Goal: Information Seeking & Learning: Learn about a topic

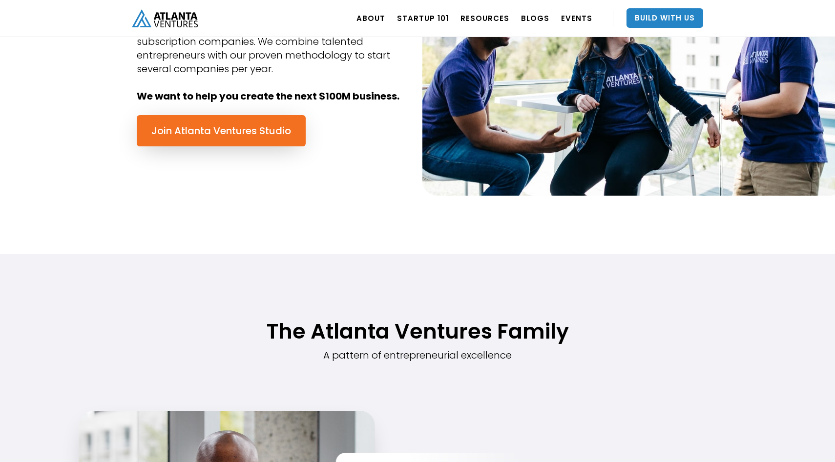
scroll to position [561, 0]
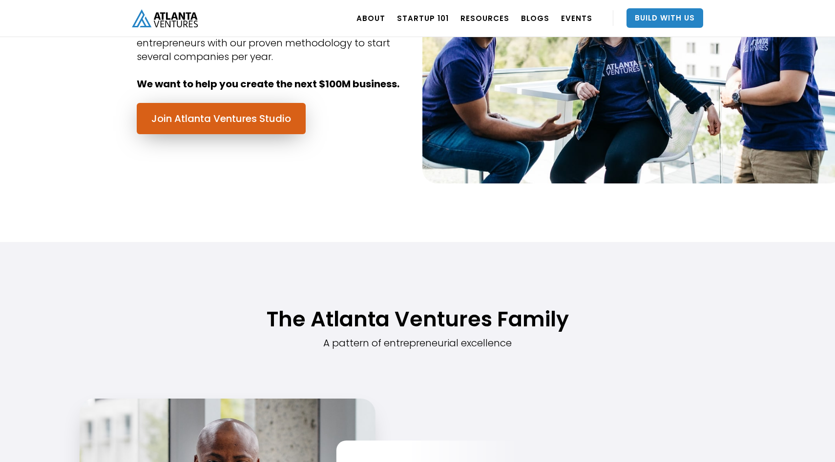
click at [221, 125] on link "Join Atlanta Ventures Studio" at bounding box center [221, 118] width 169 height 31
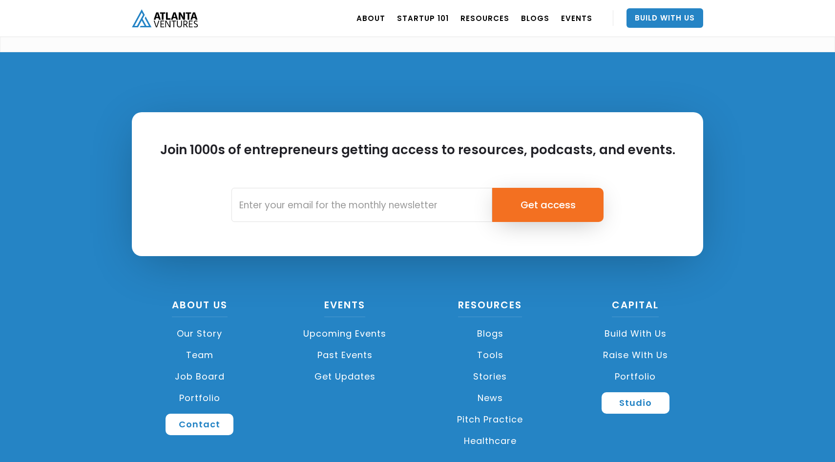
scroll to position [2687, 0]
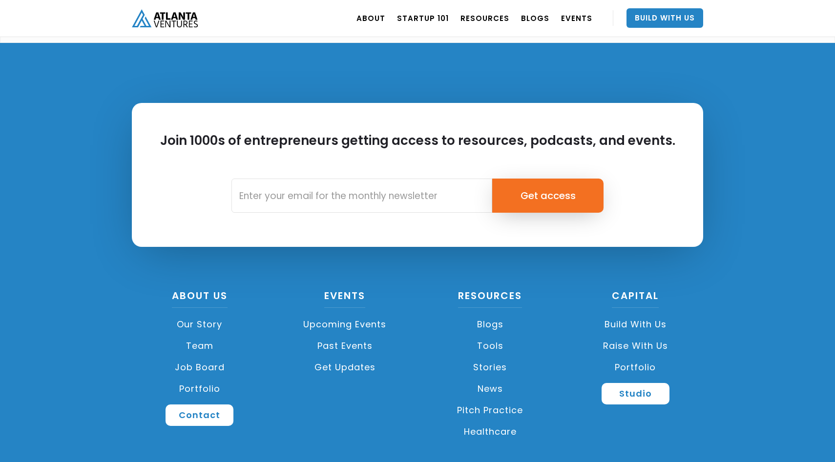
click at [202, 357] on link "Job Board" at bounding box center [200, 367] width 136 height 21
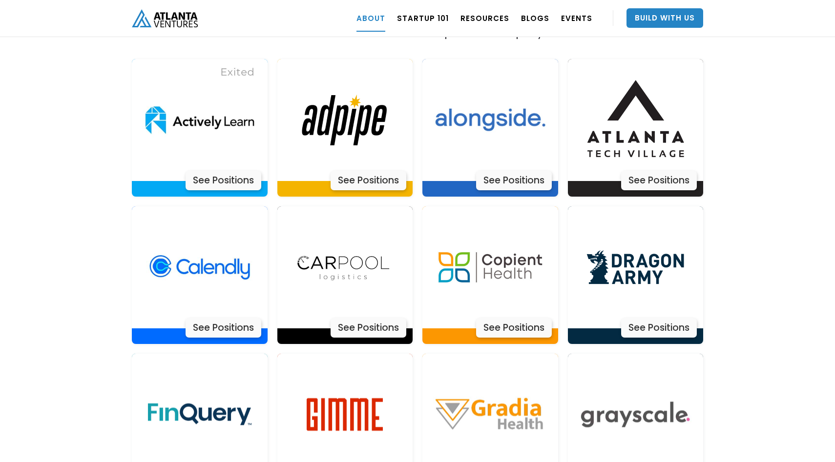
scroll to position [2025, 0]
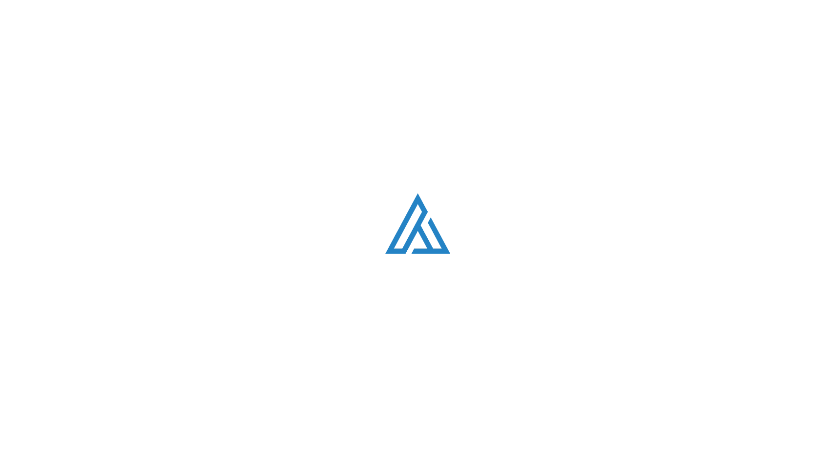
scroll to position [2687, 0]
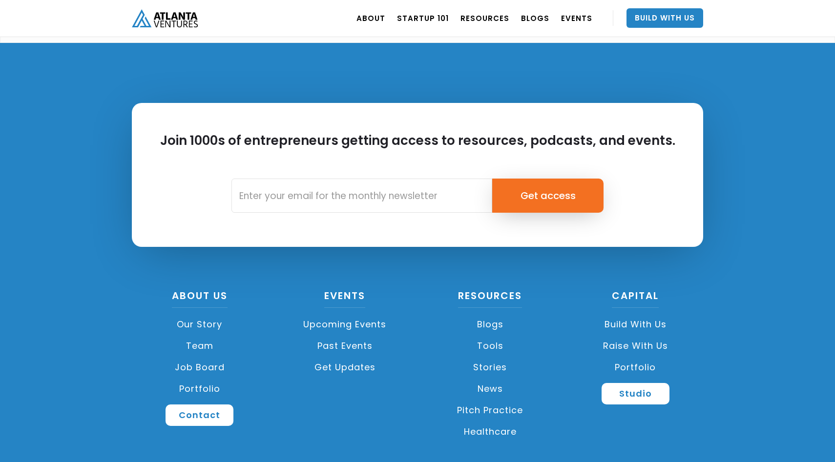
click at [193, 314] on link "Our Story" at bounding box center [200, 324] width 136 height 21
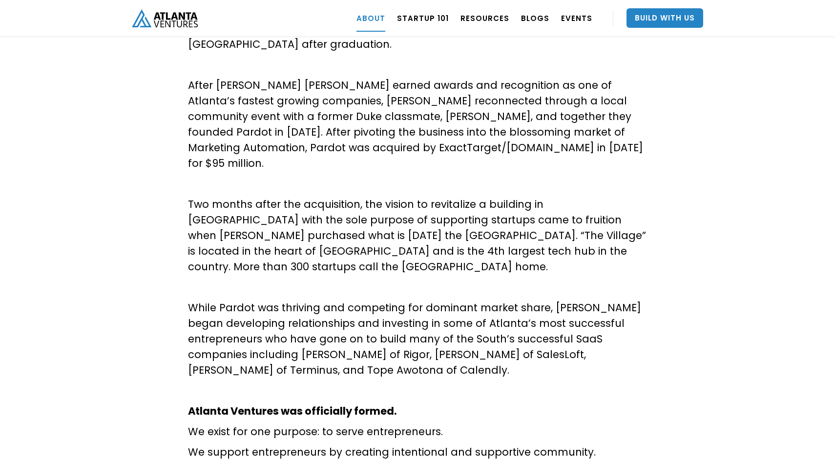
scroll to position [408, 0]
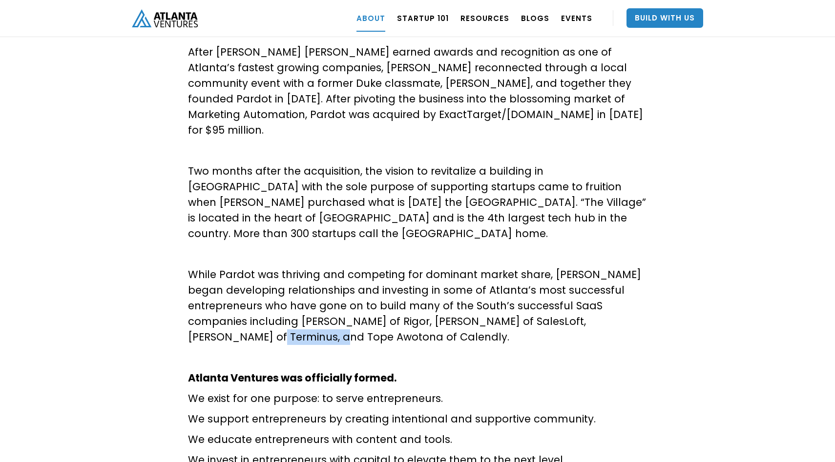
drag, startPoint x: 213, startPoint y: 306, endPoint x: 286, endPoint y: 308, distance: 72.3
click at [286, 308] on p "While Pardot was thriving and competing for dominant market share, [PERSON_NAME…" at bounding box center [417, 306] width 459 height 78
click at [290, 294] on p "While Pardot was thriving and competing for dominant market share, [PERSON_NAME…" at bounding box center [417, 306] width 459 height 78
drag, startPoint x: 212, startPoint y: 305, endPoint x: 284, endPoint y: 306, distance: 71.8
click at [284, 306] on p "While Pardot was thriving and competing for dominant market share, [PERSON_NAME…" at bounding box center [417, 306] width 459 height 78
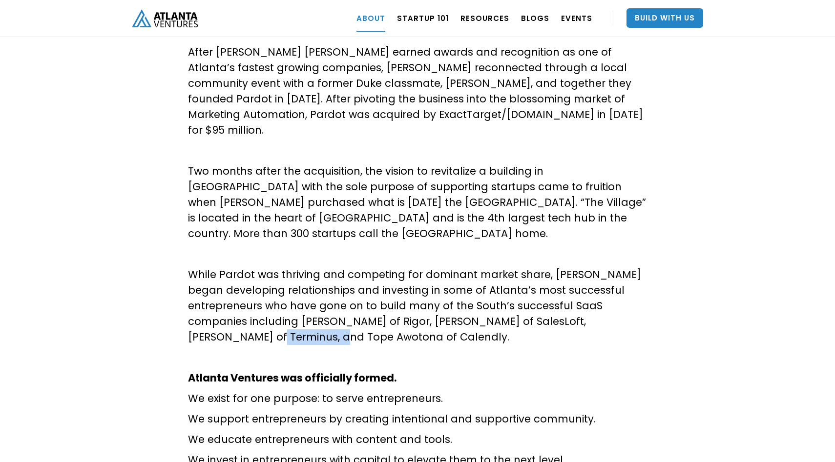
copy p "Tope Awotona"
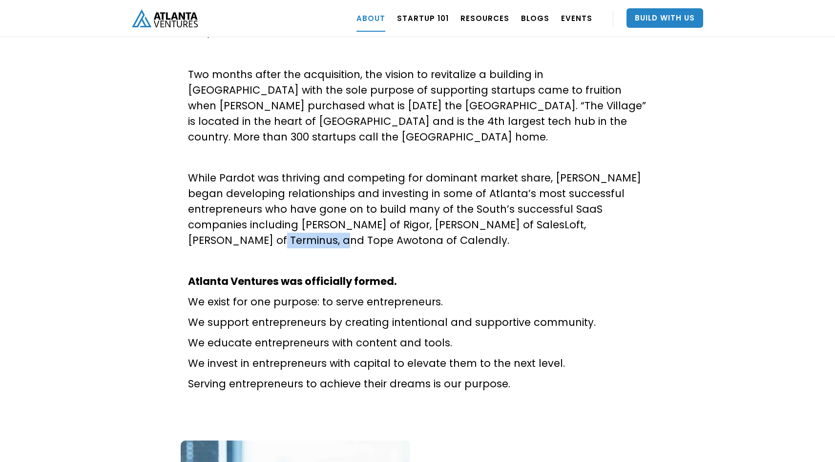
scroll to position [515, 0]
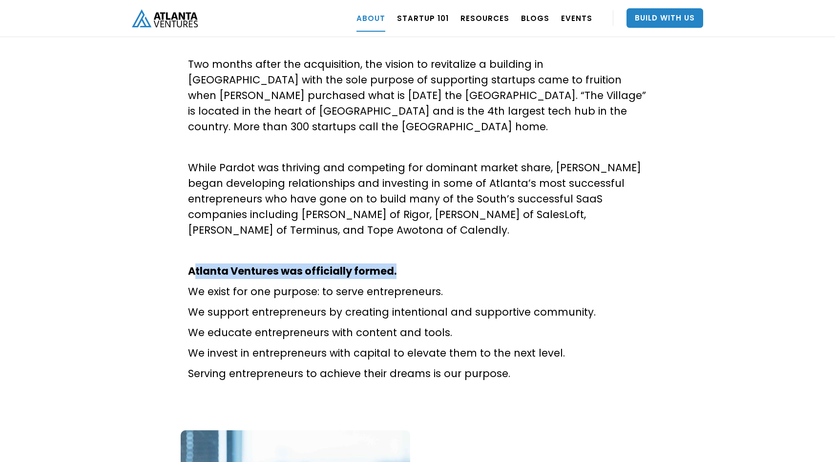
drag, startPoint x: 195, startPoint y: 243, endPoint x: 434, endPoint y: 237, distance: 239.2
click at [434, 264] on p "Atlanta Ventures was officially formed." at bounding box center [417, 272] width 459 height 16
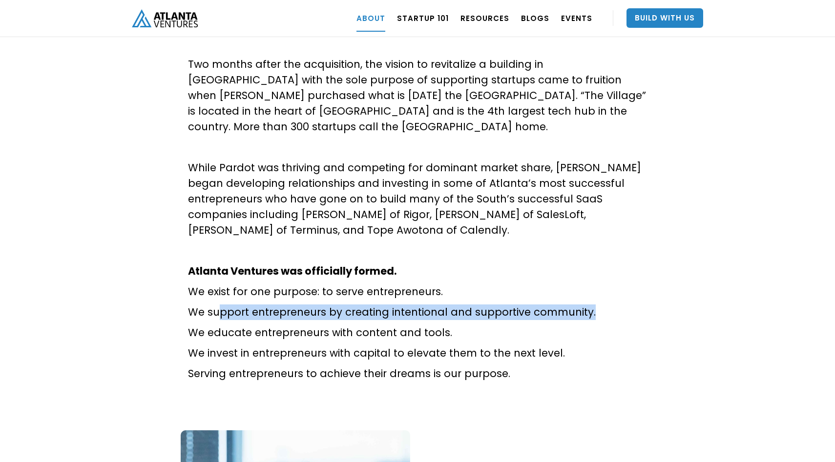
drag, startPoint x: 217, startPoint y: 283, endPoint x: 587, endPoint y: 281, distance: 370.5
click at [587, 305] on p "We support entrepreneurs by creating intentional and supportive community." at bounding box center [417, 313] width 459 height 16
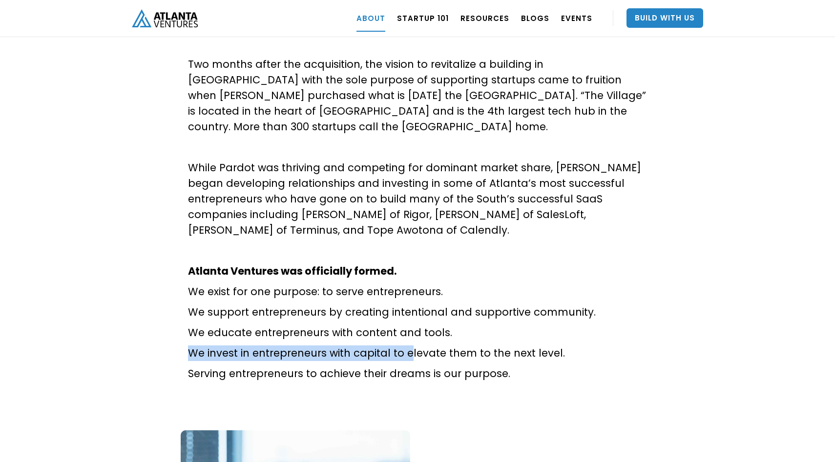
drag, startPoint x: 189, startPoint y: 323, endPoint x: 407, endPoint y: 317, distance: 217.8
click at [407, 346] on p "We invest in entrepreneurs with capital to elevate them to the next level." at bounding box center [417, 354] width 459 height 16
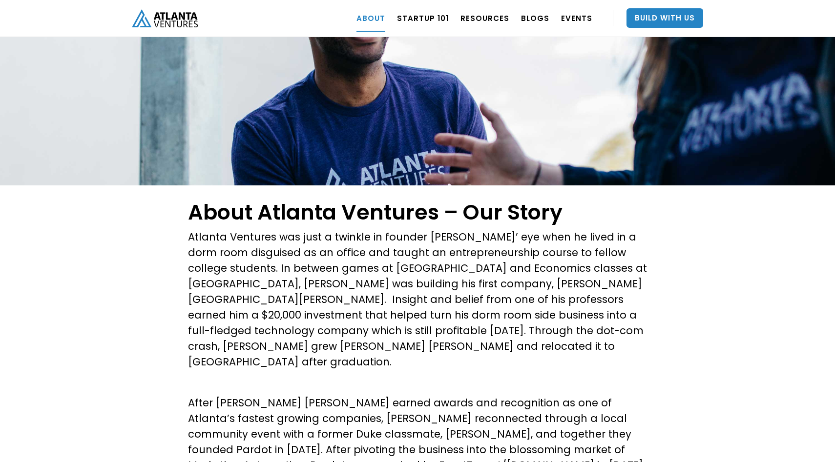
scroll to position [0, 0]
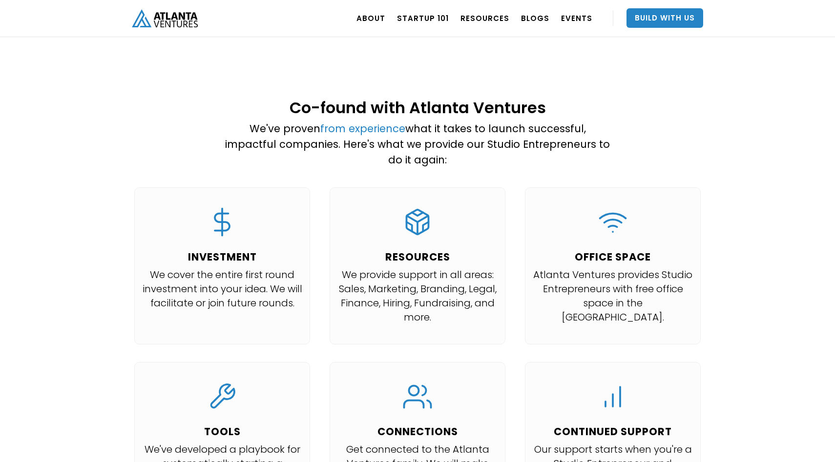
scroll to position [869, 0]
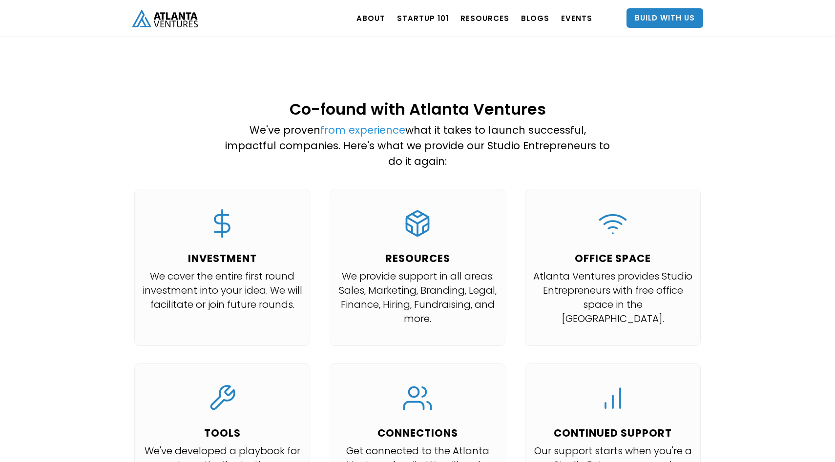
click at [338, 123] on link "from experience" at bounding box center [362, 130] width 85 height 14
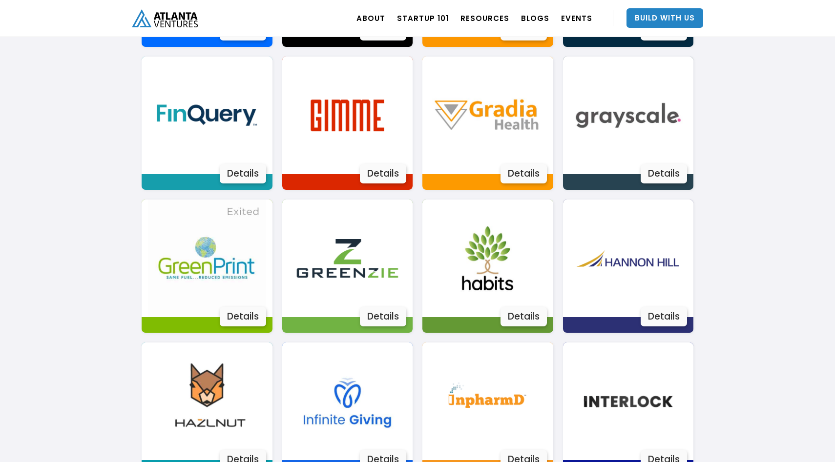
scroll to position [975, 0]
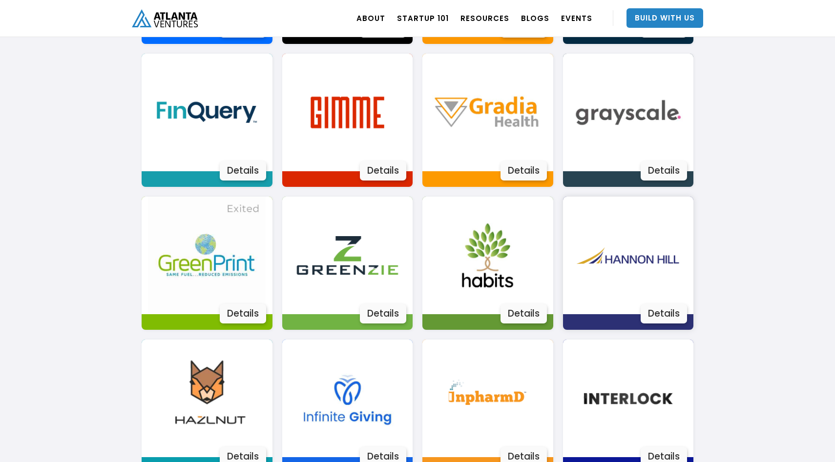
click at [640, 258] on img at bounding box center [628, 256] width 118 height 118
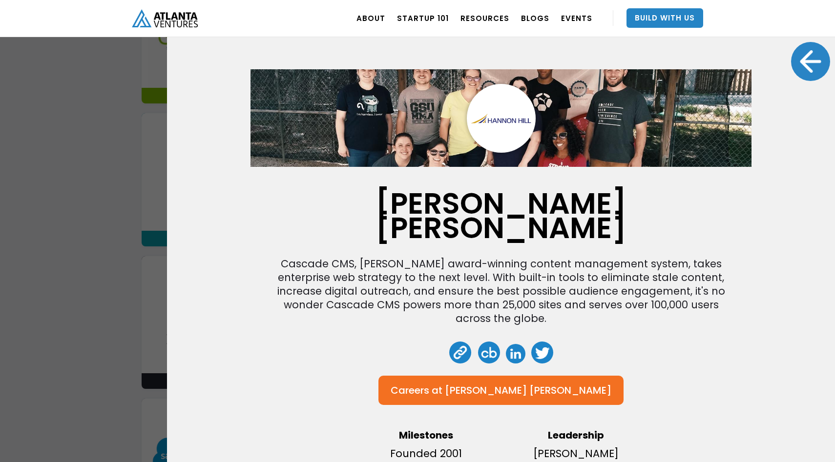
scroll to position [1206, 0]
click at [621, 296] on div "Hannon Hill Cascade CMS, Hannon Hill's award-winning content management system,…" at bounding box center [500, 275] width 501 height 413
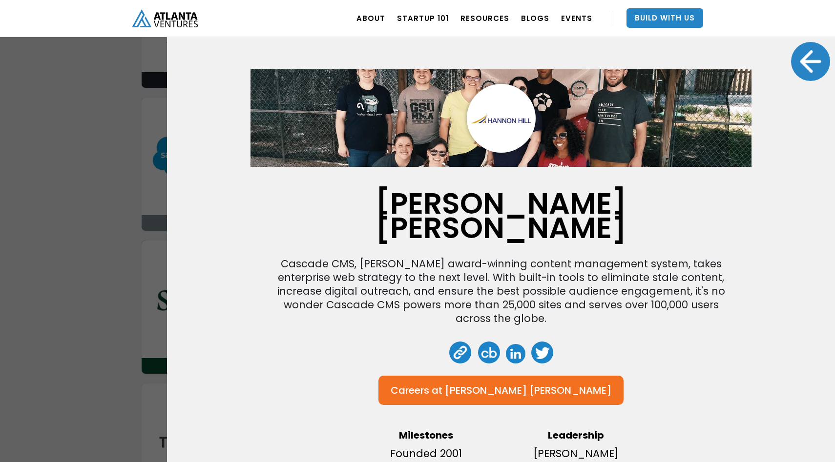
click at [818, 48] on div at bounding box center [810, 61] width 39 height 39
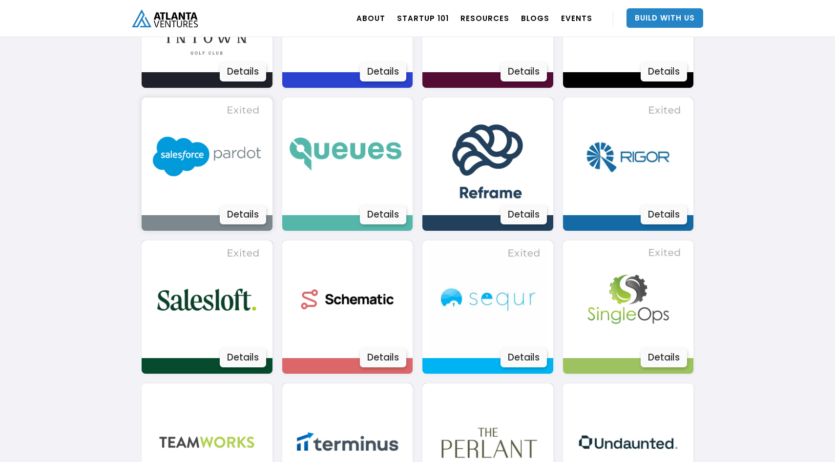
click at [238, 170] on img at bounding box center [207, 157] width 118 height 118
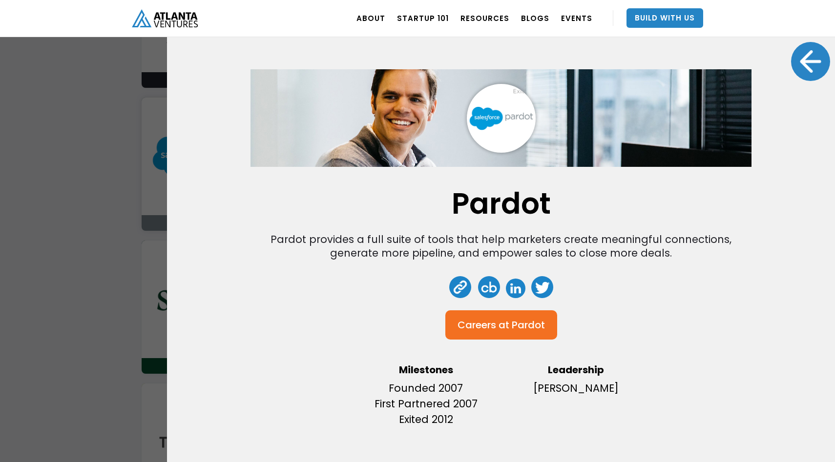
click at [801, 61] on div at bounding box center [810, 61] width 39 height 39
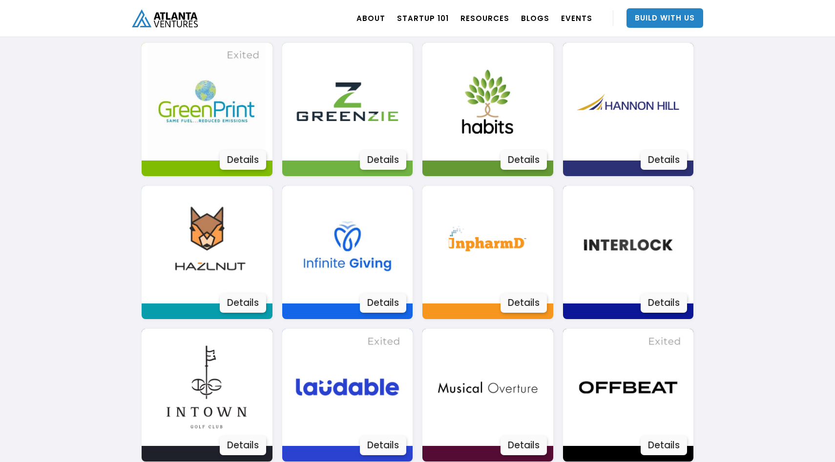
scroll to position [1097, 0]
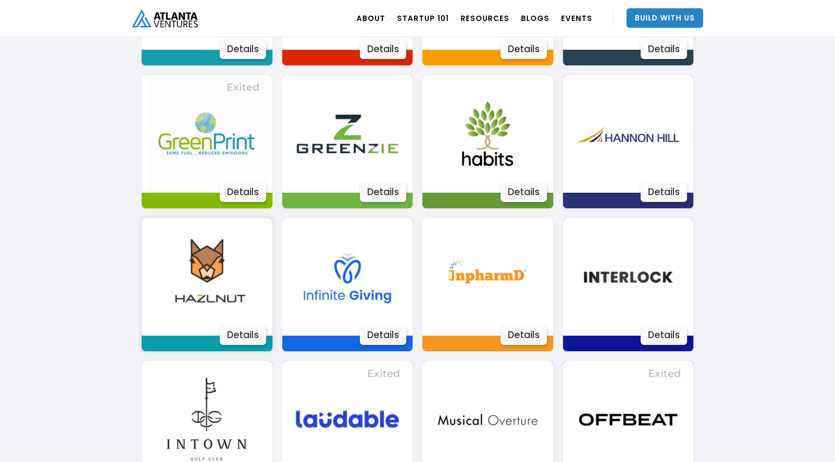
click at [209, 288] on img at bounding box center [207, 277] width 118 height 118
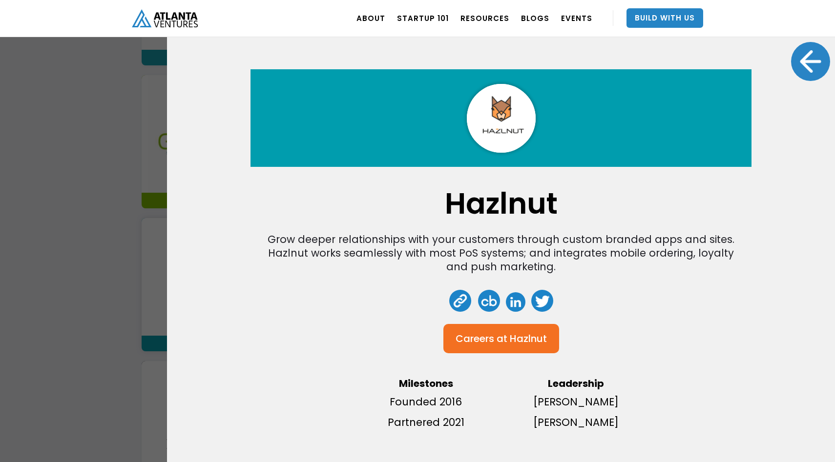
click at [808, 62] on div at bounding box center [810, 61] width 39 height 39
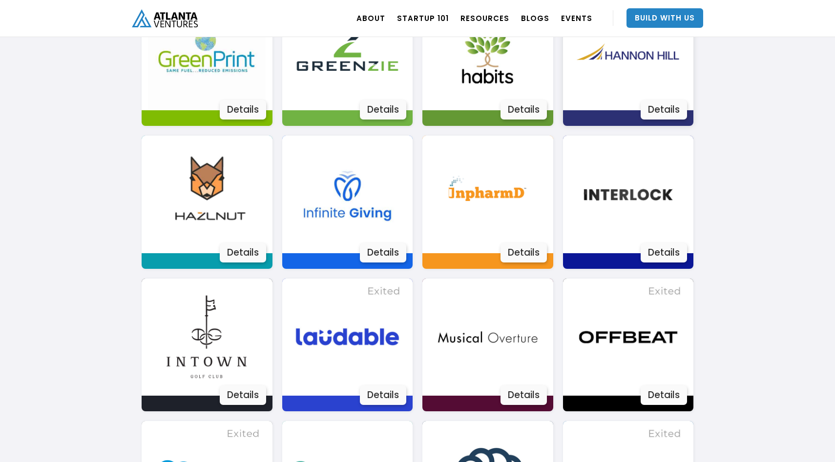
scroll to position [1507, 0]
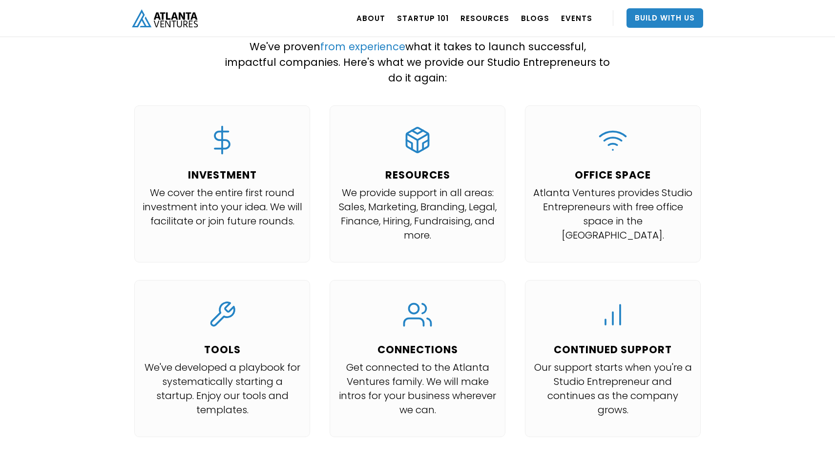
scroll to position [954, 0]
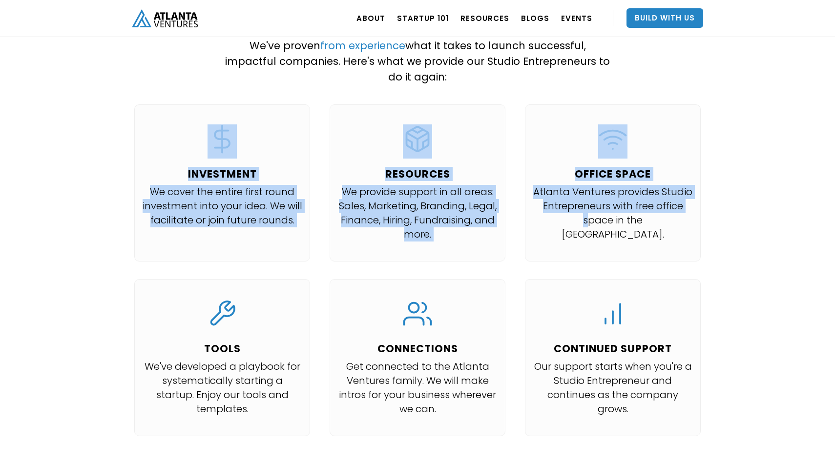
drag, startPoint x: 145, startPoint y: 84, endPoint x: 554, endPoint y: 201, distance: 424.9
click at [555, 200] on div "INVESTMENT We cover the entire first round investment into your idea. We will f…" at bounding box center [417, 278] width 586 height 349
click at [554, 201] on p "Atlanta Ventures provides Studio Entrepreneurs with free office space in the At…" at bounding box center [613, 213] width 160 height 57
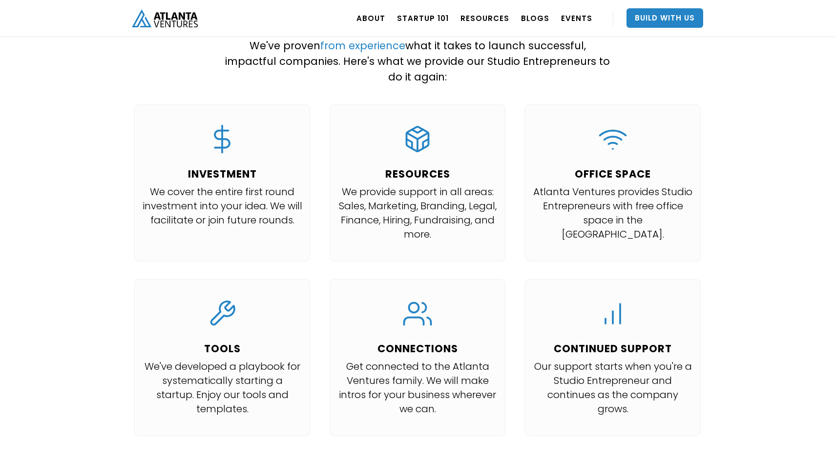
click at [618, 168] on h4 "OFFICE SPACE" at bounding box center [613, 174] width 160 height 12
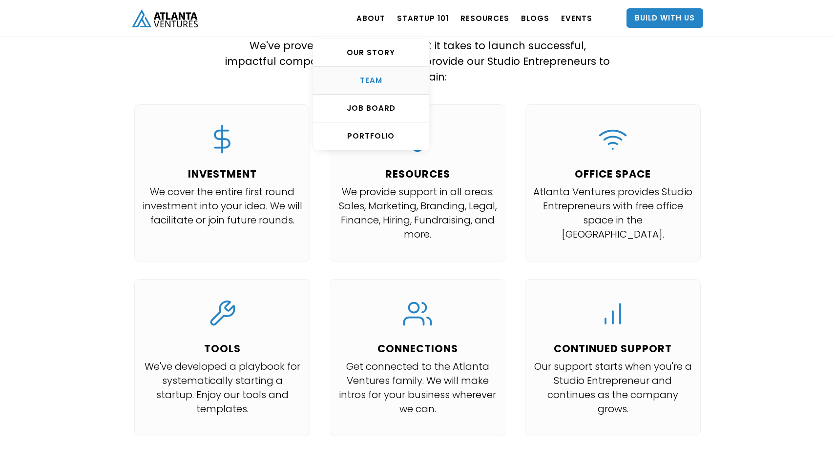
click at [382, 76] on div "TEAM" at bounding box center [371, 81] width 116 height 10
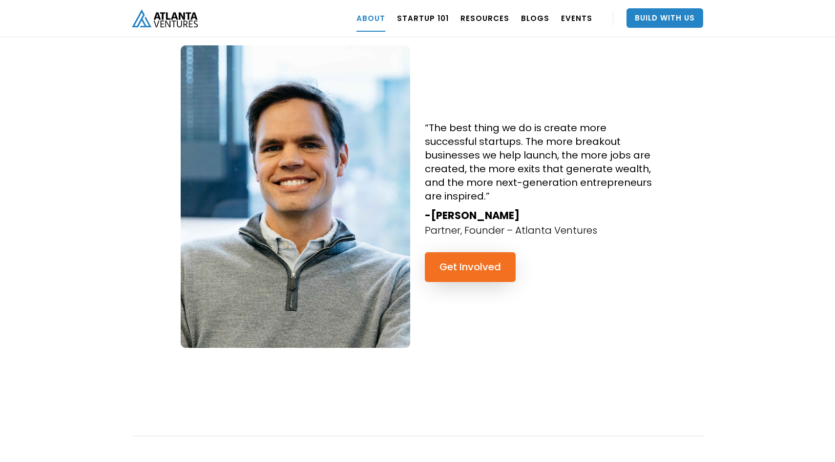
scroll to position [851, 0]
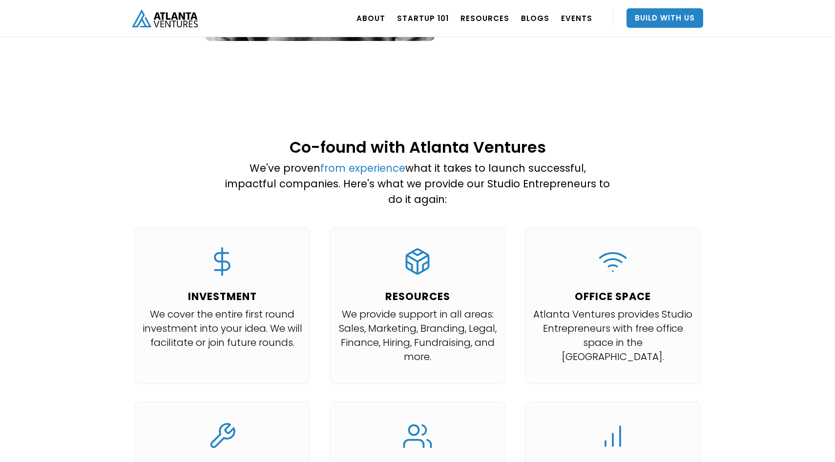
scroll to position [816, 0]
